Goal: Navigation & Orientation: Find specific page/section

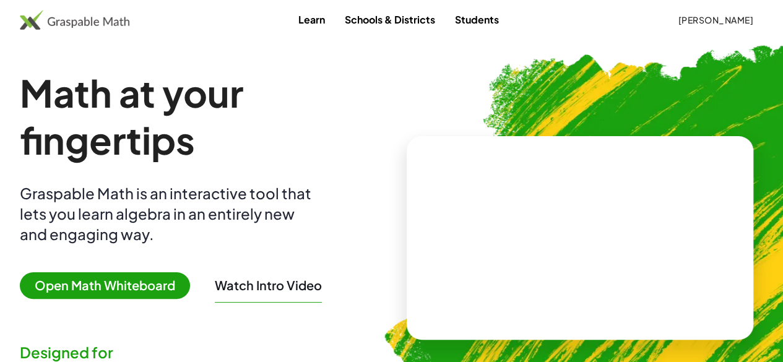
click at [686, 17] on span "[PERSON_NAME]" at bounding box center [716, 19] width 76 height 11
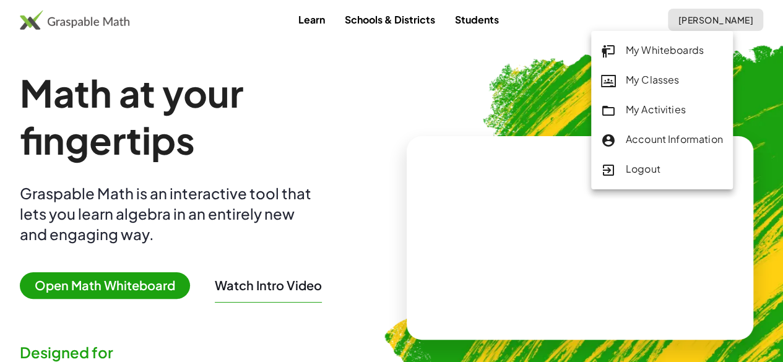
click at [665, 74] on div "My Classes" at bounding box center [662, 80] width 122 height 16
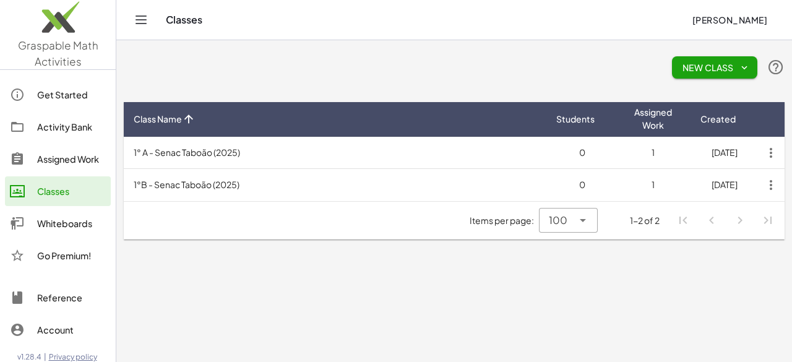
click at [68, 149] on link "Assigned Work" at bounding box center [58, 159] width 106 height 30
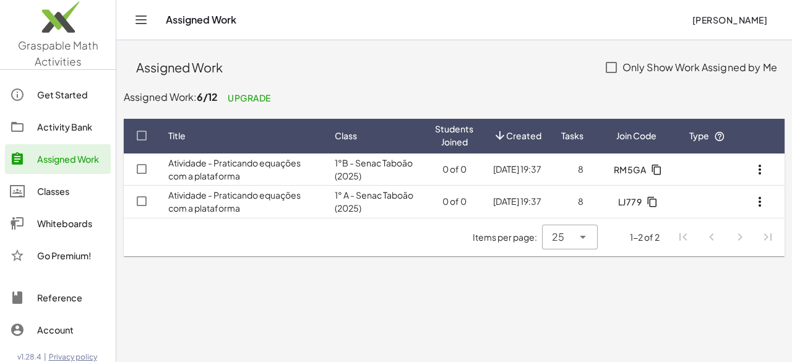
click at [69, 191] on div "Classes" at bounding box center [71, 191] width 69 height 15
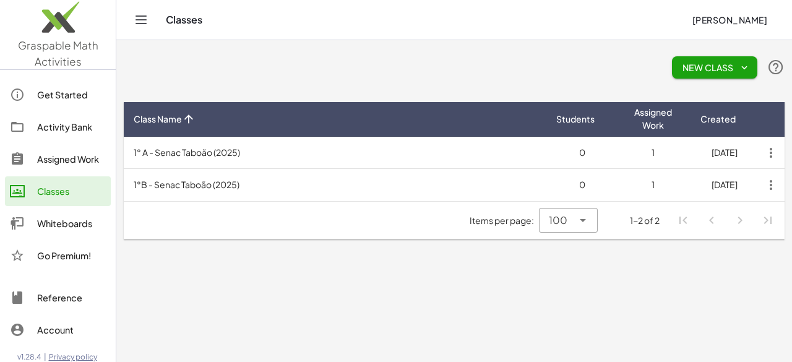
click at [250, 157] on td "1° A - Senac Taboão (2025)" at bounding box center [335, 153] width 423 height 32
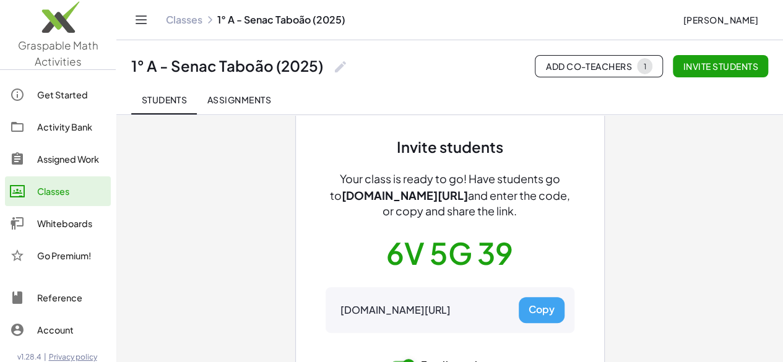
scroll to position [62, 0]
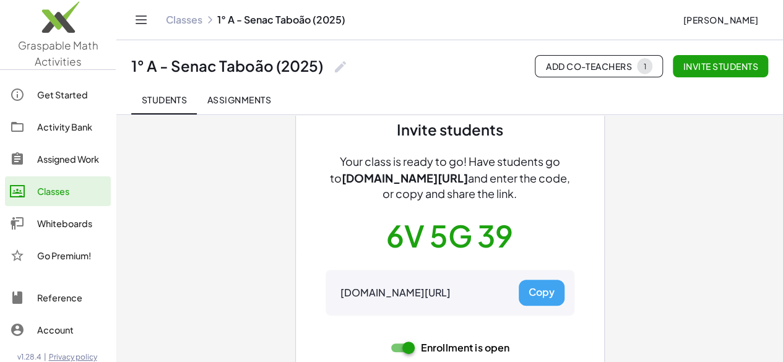
click at [244, 100] on span "Assignments" at bounding box center [239, 99] width 64 height 11
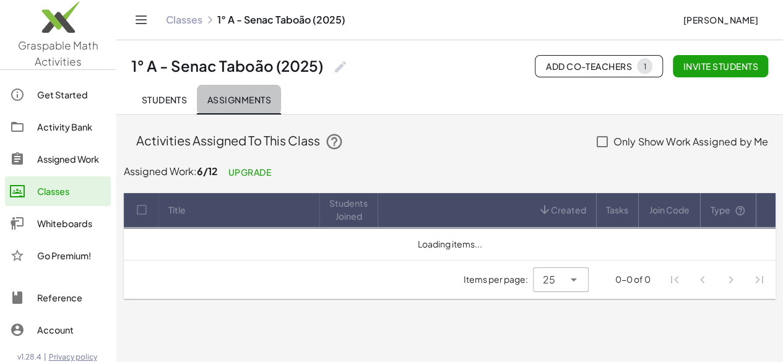
scroll to position [0, 0]
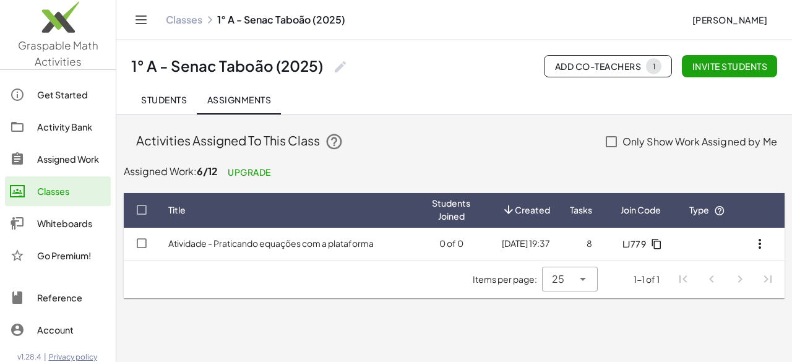
click at [180, 101] on span "Students" at bounding box center [164, 99] width 46 height 11
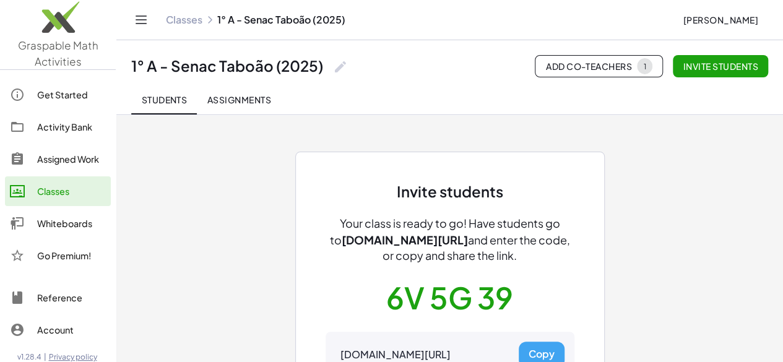
click at [74, 132] on div "Activity Bank" at bounding box center [71, 126] width 69 height 15
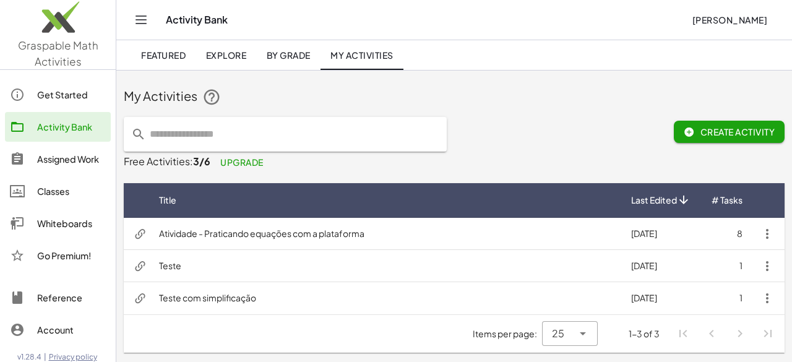
click at [418, 236] on td "Atividade - Praticando equações com a plataforma" at bounding box center [385, 234] width 472 height 32
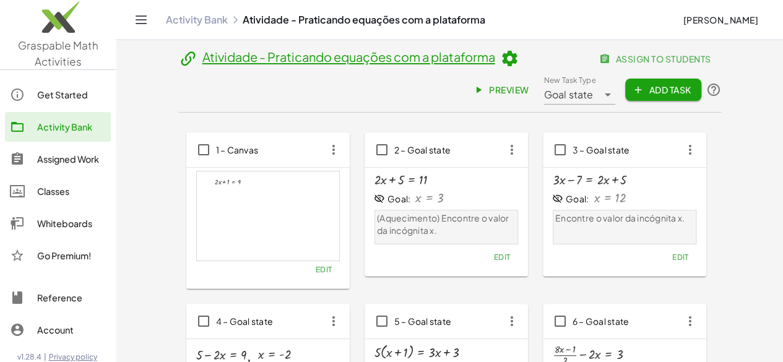
click at [82, 141] on link "Activity Bank" at bounding box center [58, 127] width 106 height 30
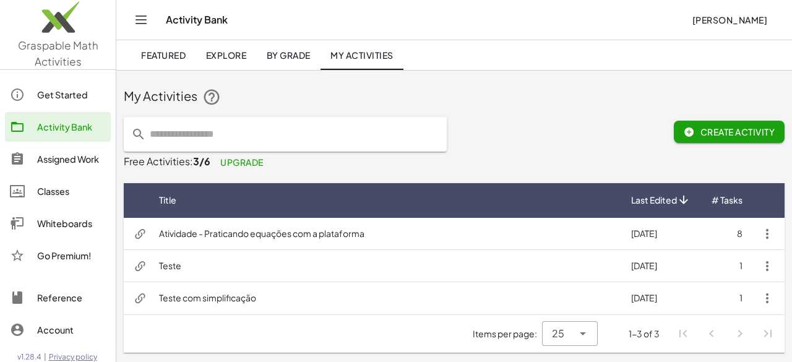
click at [67, 219] on div "Whiteboards" at bounding box center [71, 223] width 69 height 15
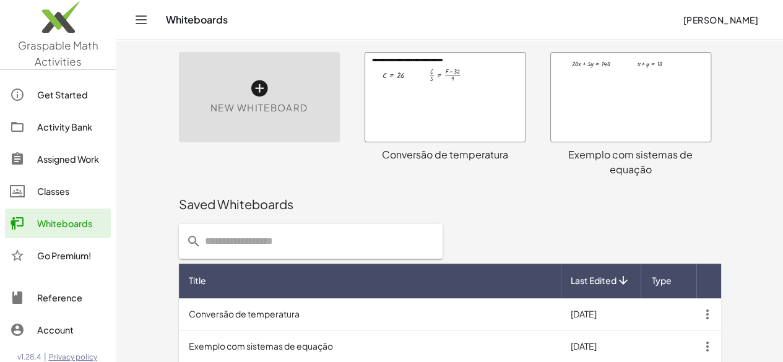
scroll to position [81, 0]
